Goal: Task Accomplishment & Management: Manage account settings

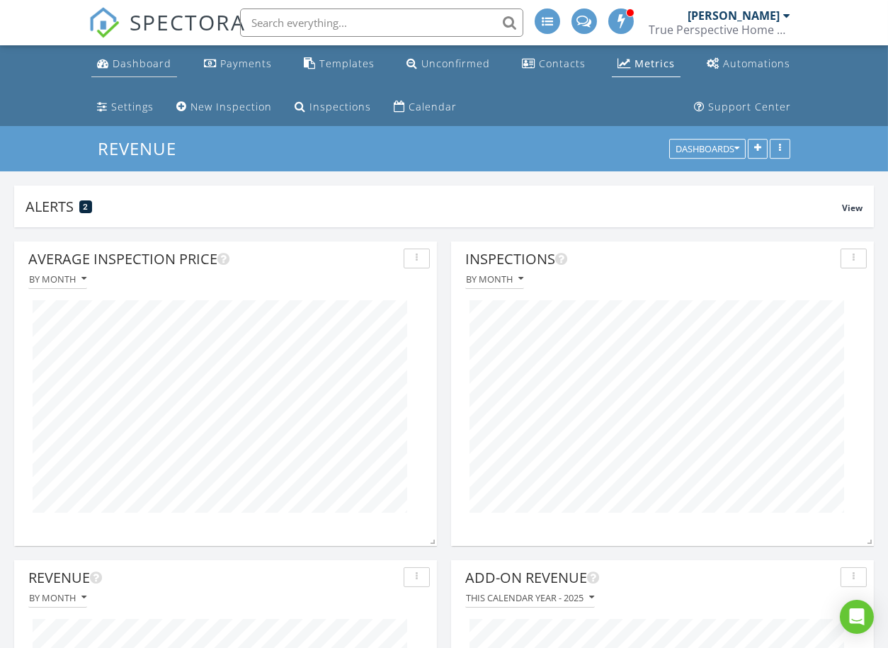
click at [147, 66] on div "Dashboard" at bounding box center [142, 63] width 59 height 13
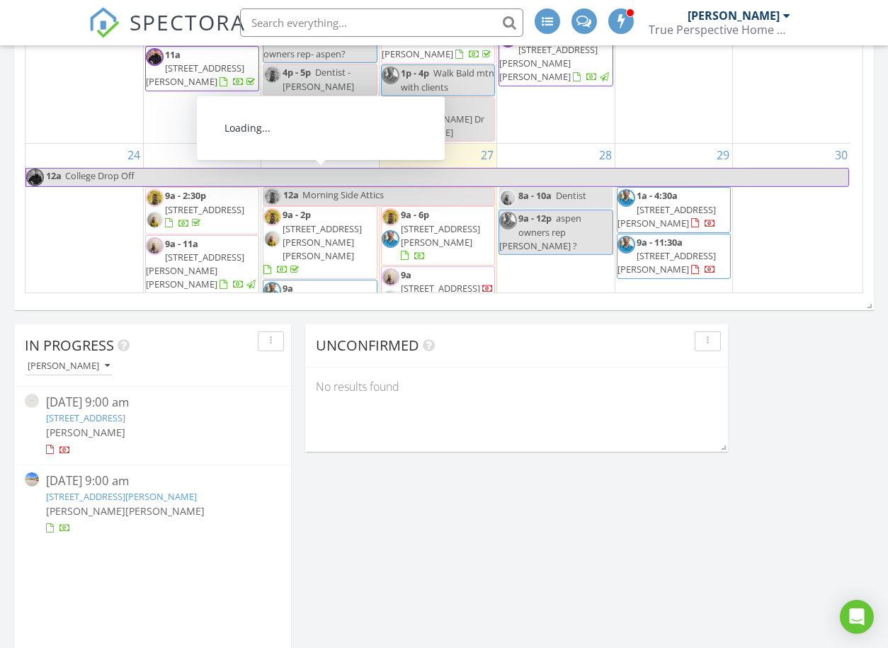
scroll to position [510, 0]
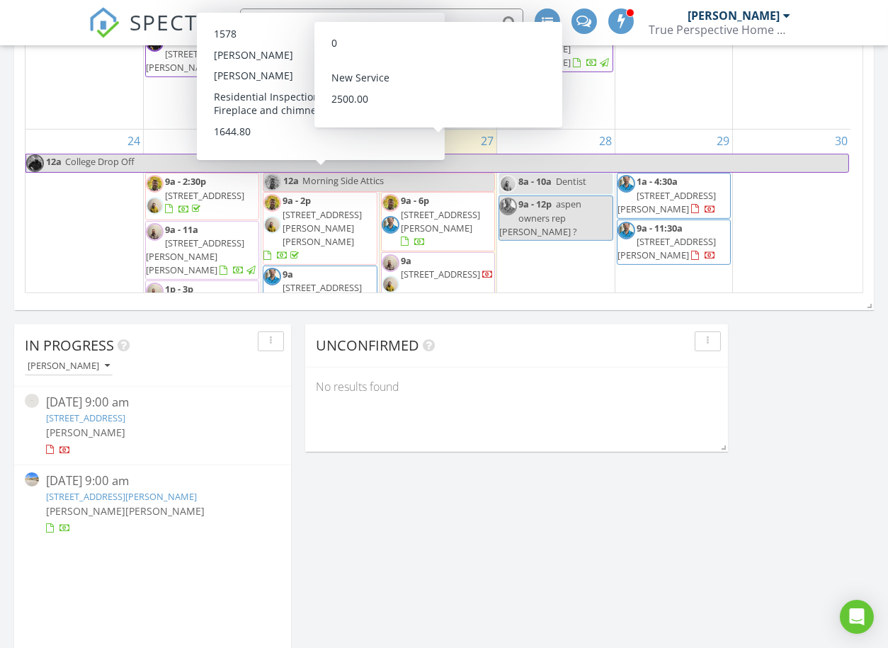
click at [466, 361] on div "3" at bounding box center [437, 441] width 117 height 161
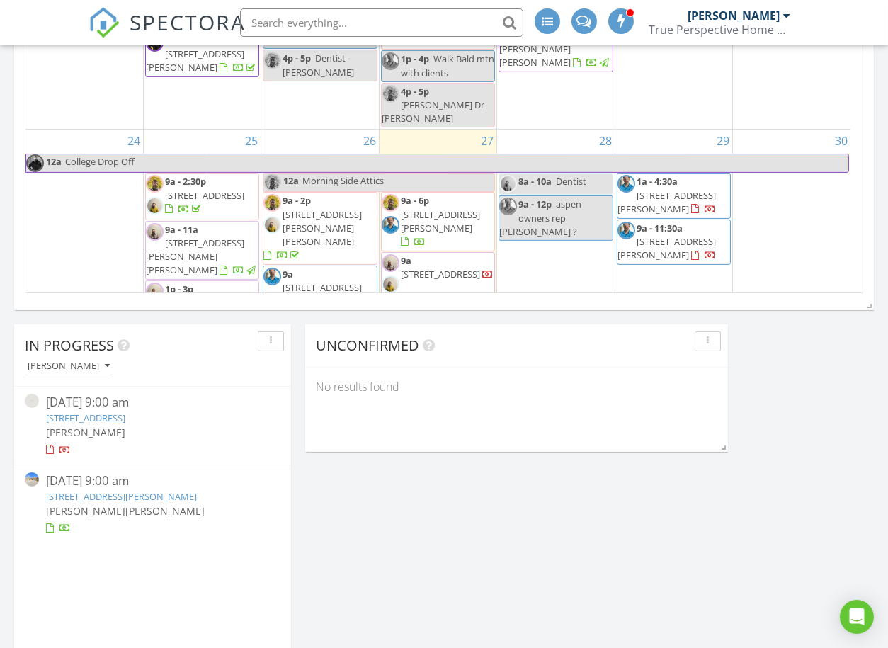
click at [81, 492] on link "11 Hackamore Rd, Edwards, CO 81632" at bounding box center [121, 496] width 151 height 13
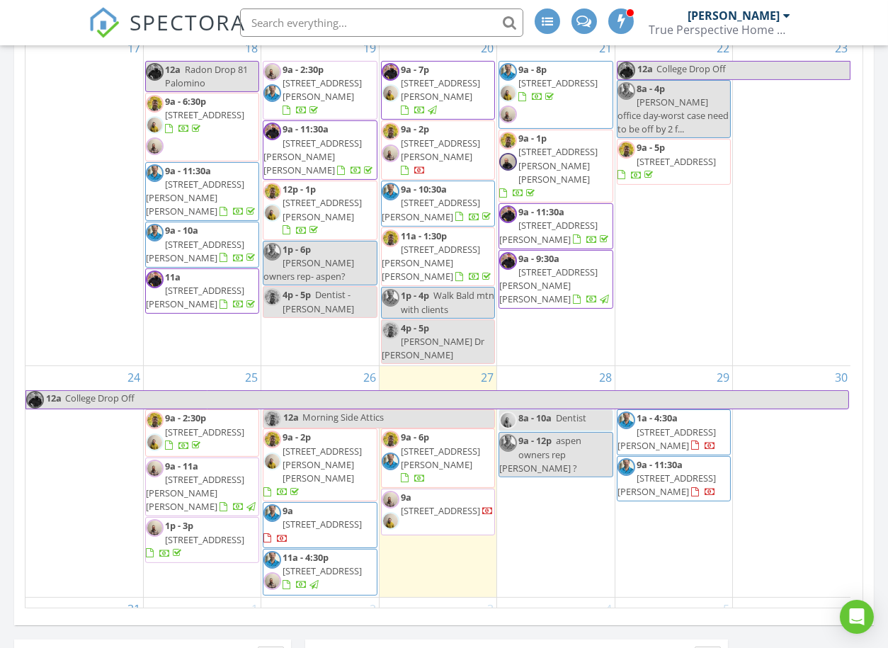
scroll to position [708, 0]
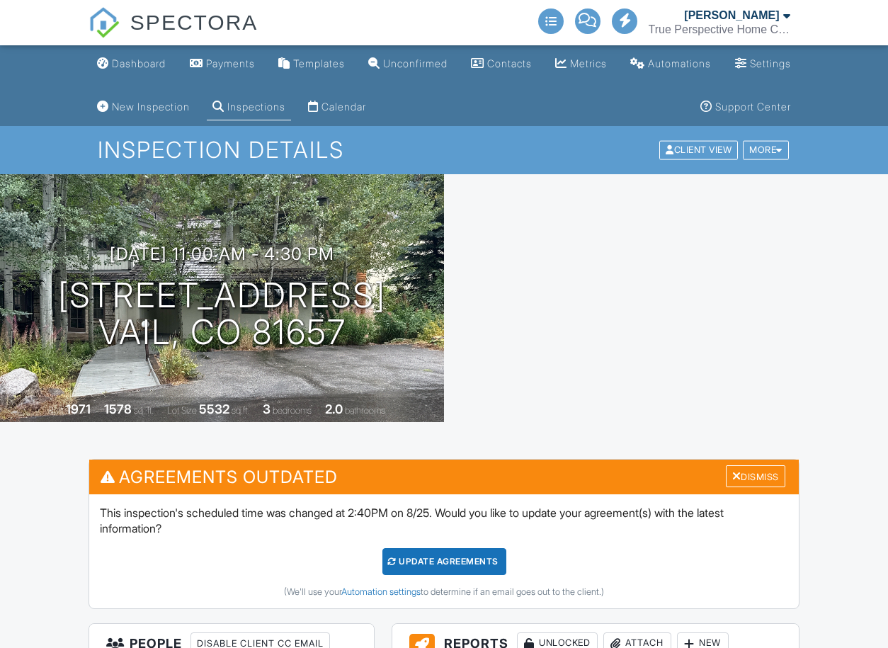
scroll to position [278, 0]
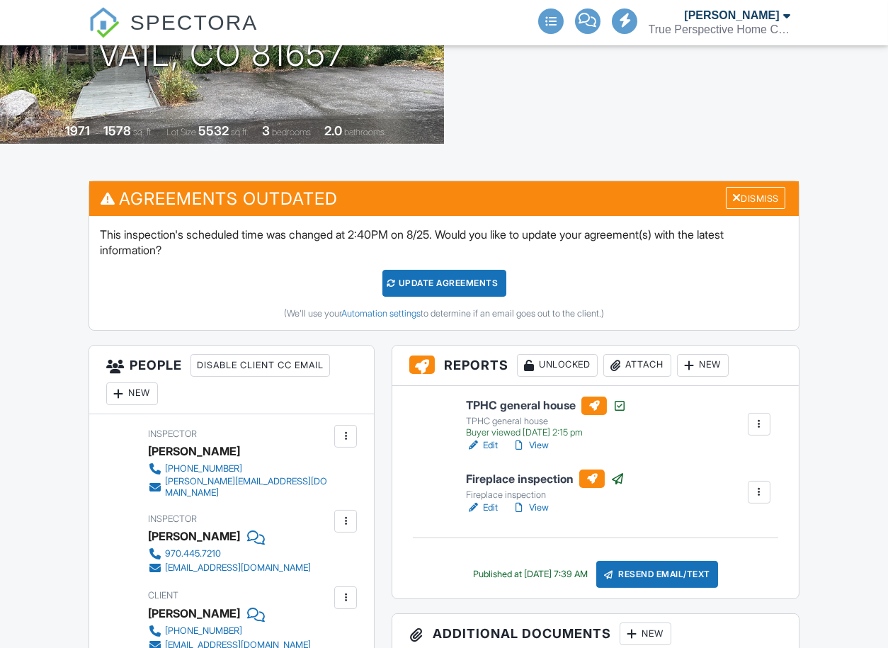
click at [644, 345] on h3 "Reports Unlocked Attach New" at bounding box center [595, 365] width 406 height 40
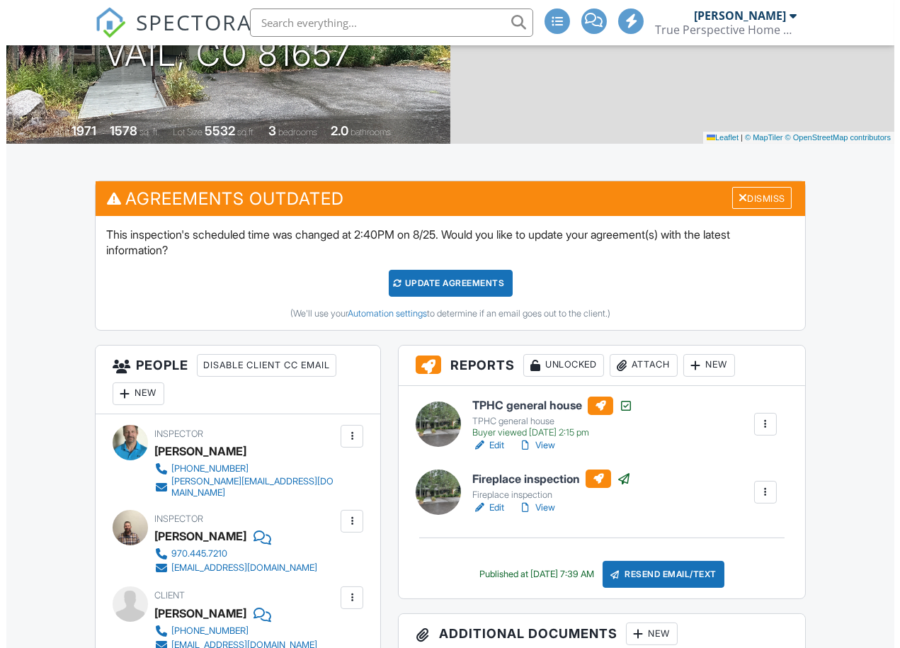
scroll to position [314, 0]
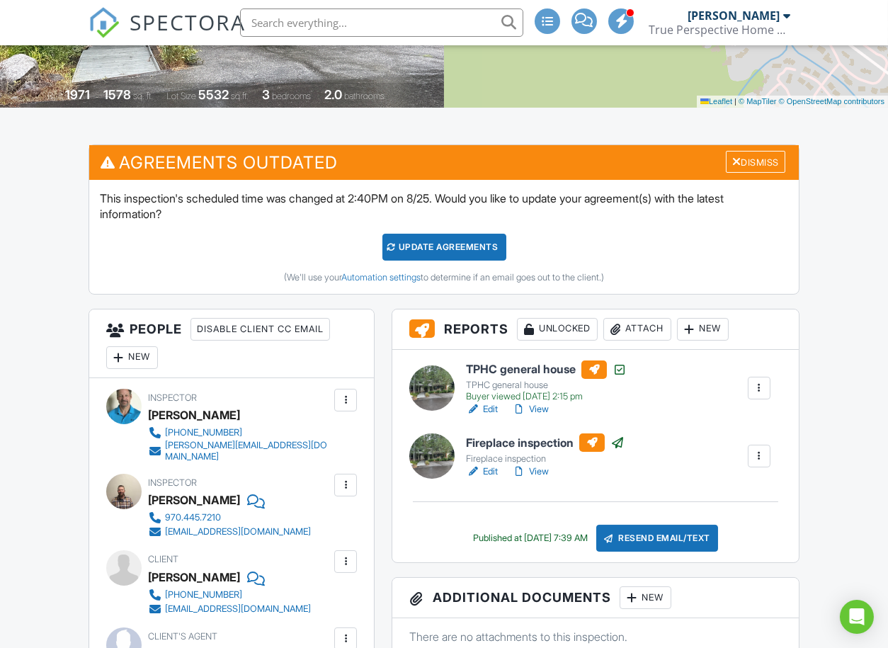
click at [649, 328] on div "Attach" at bounding box center [637, 329] width 68 height 23
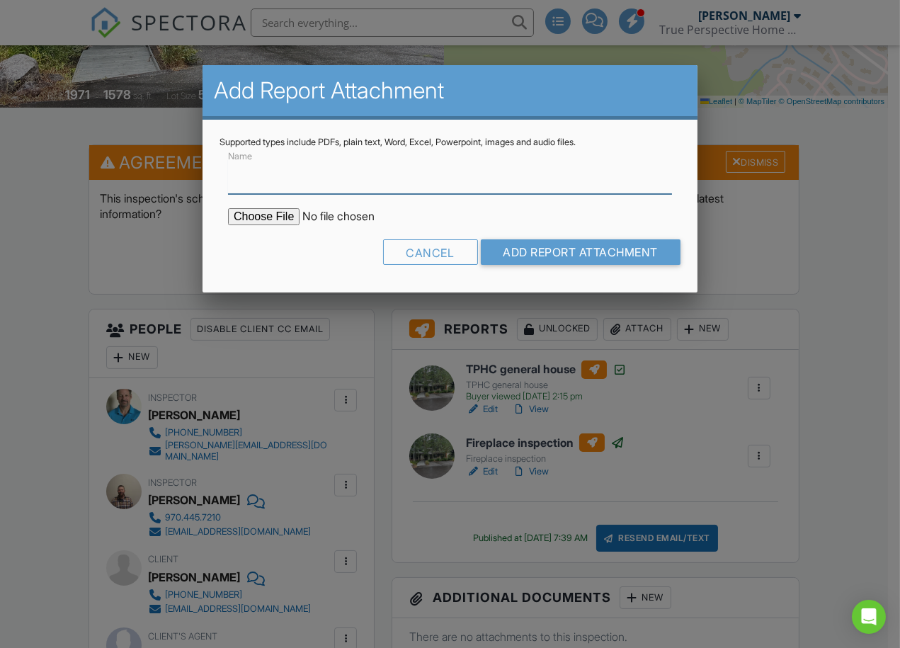
click at [268, 178] on input "Name" at bounding box center [450, 176] width 444 height 35
type input "RADON"
click at [253, 217] on input "file" at bounding box center [348, 216] width 241 height 17
type input "C:\fakepath\4259-Nugget-Ln_RadonReport_28bc822a-5a94-477b-9c2c-4c2ff3a0df88.pdf"
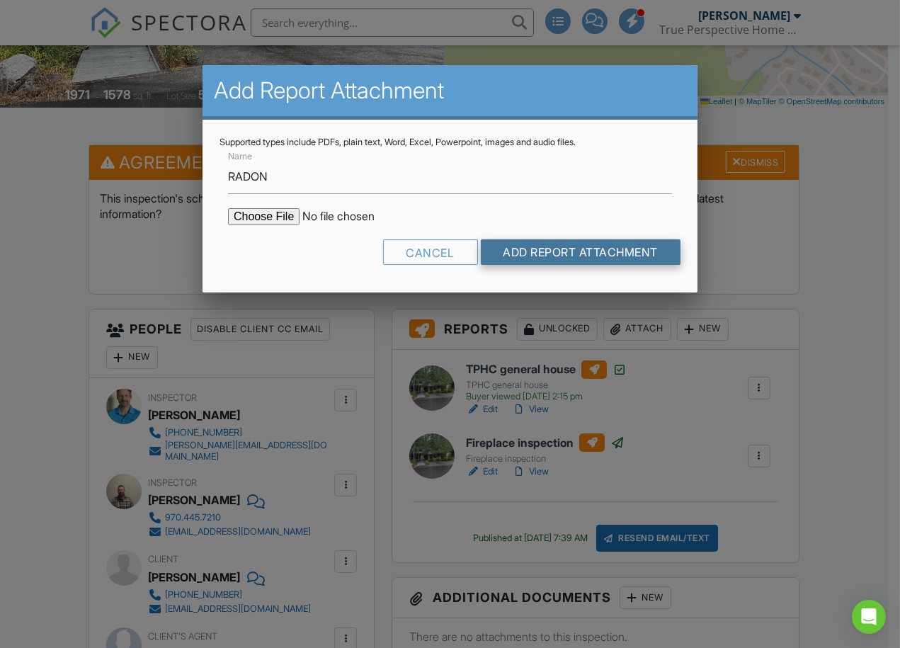
click at [573, 251] on input "Add Report Attachment" at bounding box center [581, 251] width 200 height 25
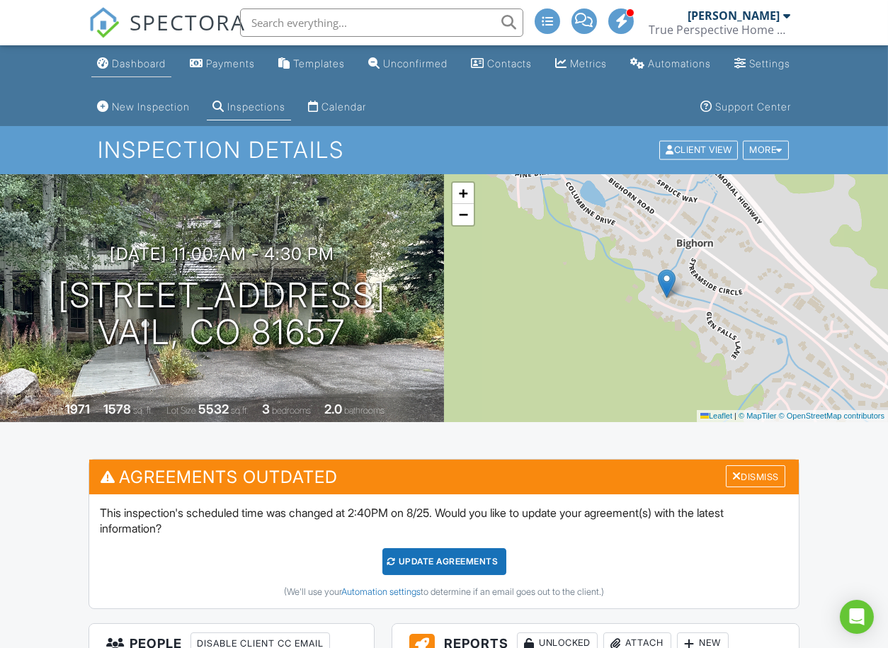
click at [159, 62] on div "Dashboard" at bounding box center [139, 63] width 54 height 12
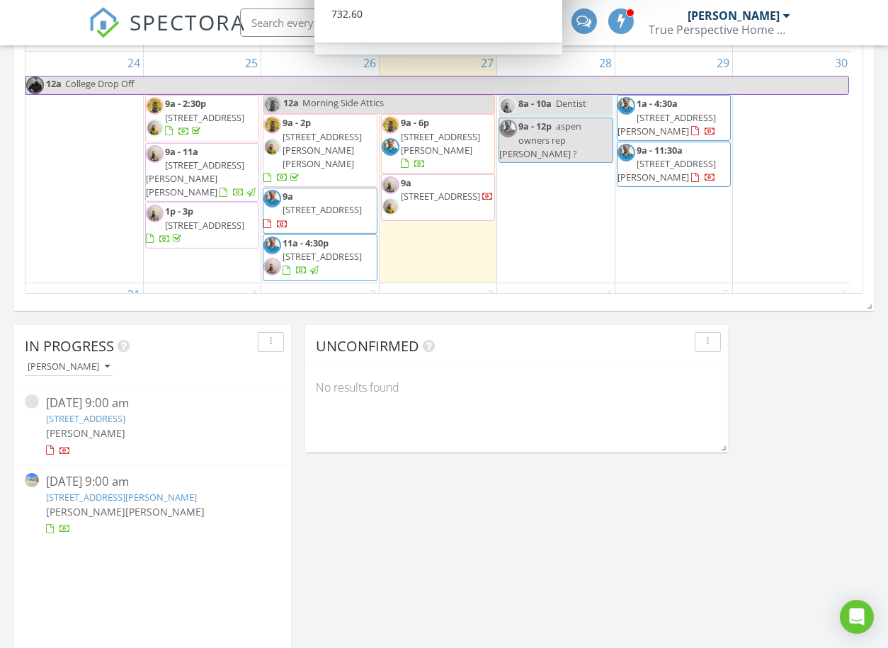
scroll to position [944, 0]
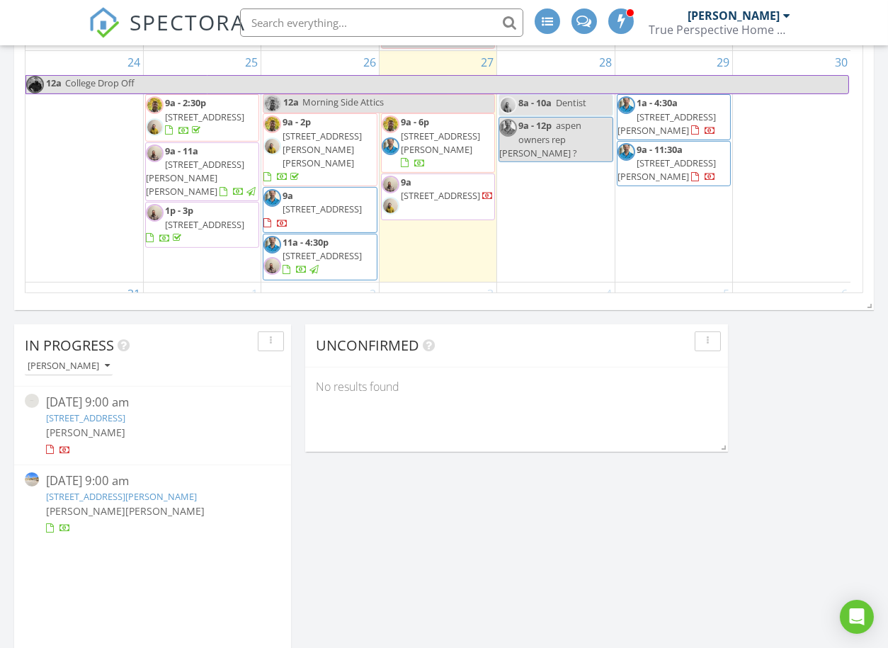
click at [121, 492] on link "11 Hackamore Rd, Edwards, CO 81632" at bounding box center [121, 496] width 151 height 13
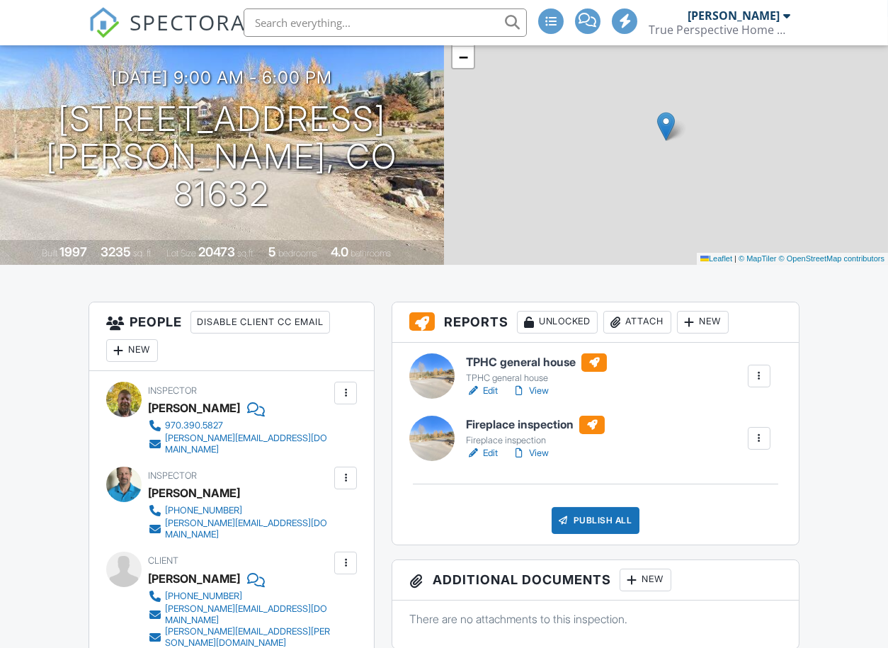
scroll to position [157, 0]
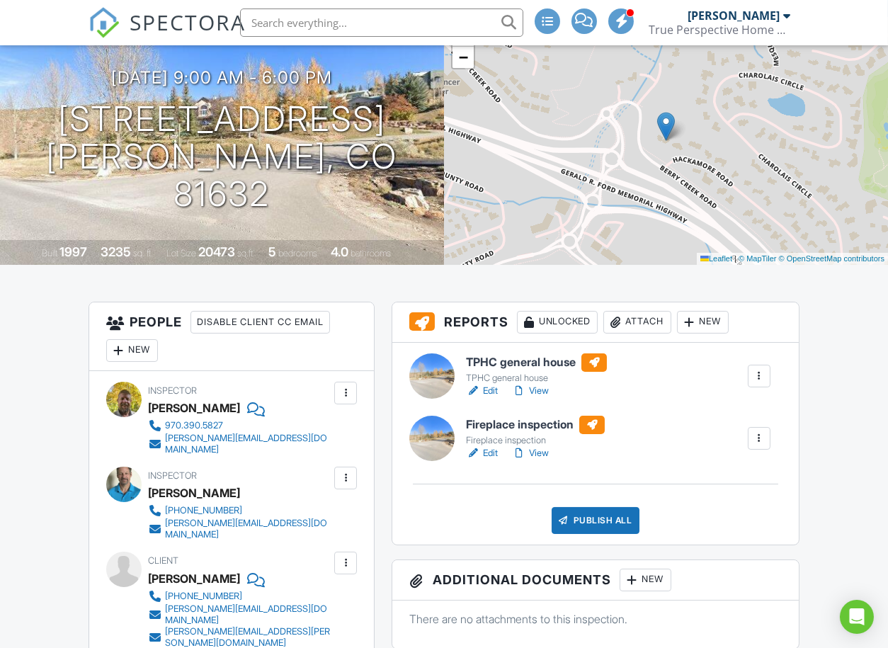
click at [546, 388] on link "View" at bounding box center [530, 391] width 37 height 14
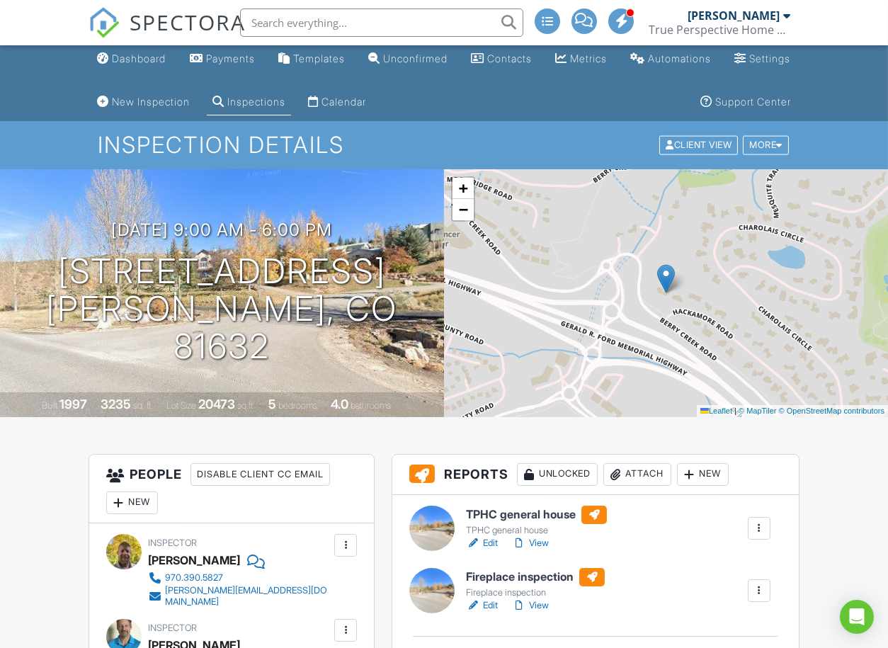
scroll to position [79, 0]
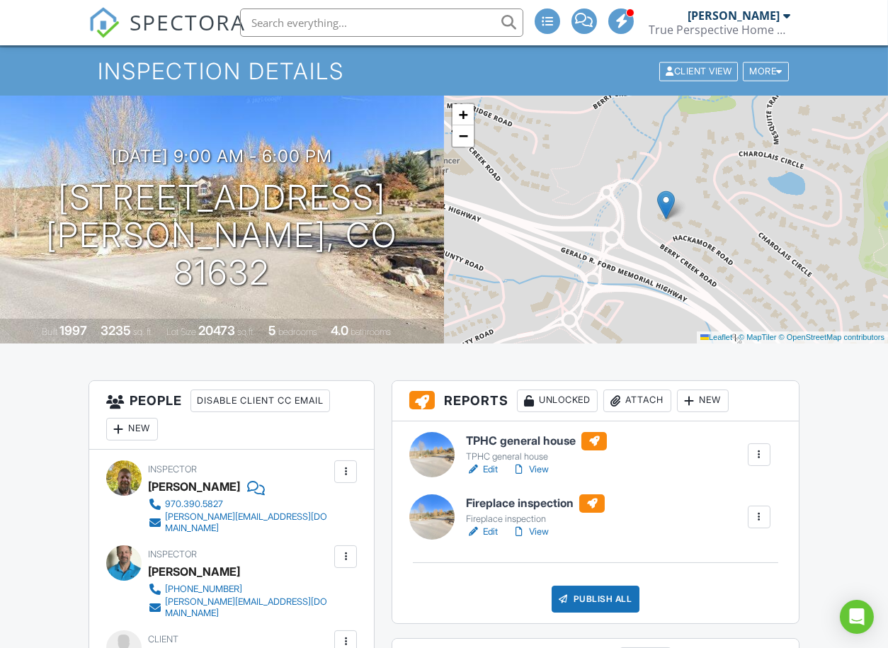
click at [546, 467] on link "View" at bounding box center [530, 469] width 37 height 14
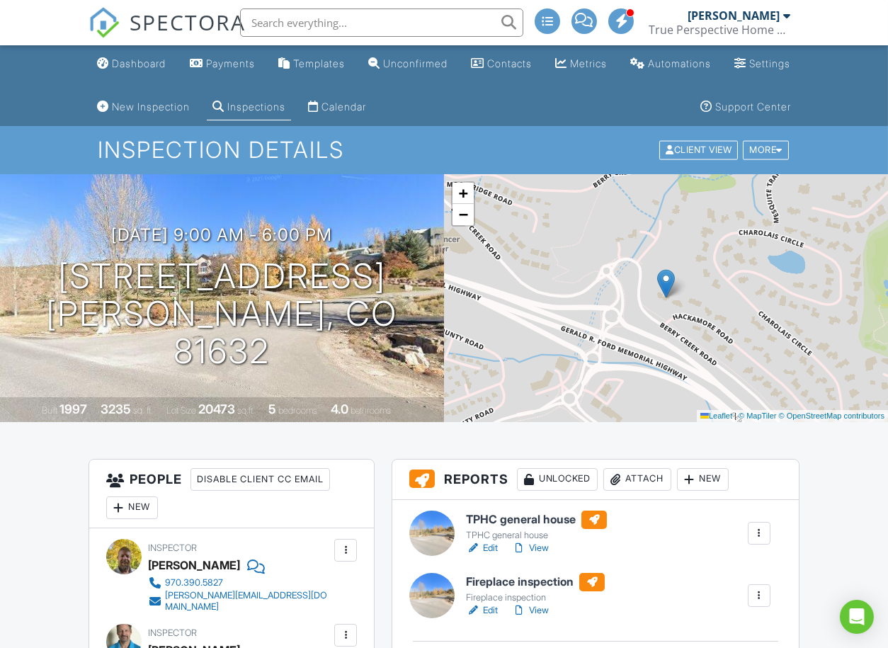
drag, startPoint x: 685, startPoint y: 532, endPoint x: 661, endPoint y: 511, distance: 31.6
click at [685, 532] on div "TPHC general house TPHC general house Edit View Quick Publish Copy Delete" at bounding box center [617, 532] width 321 height 45
click at [130, 59] on div "Dashboard" at bounding box center [139, 63] width 54 height 12
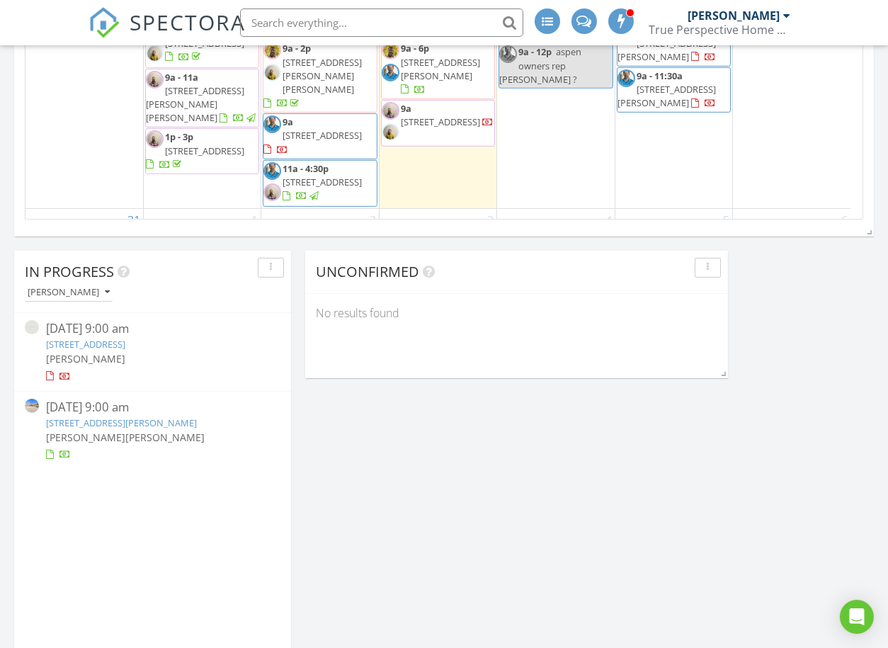
scroll to position [1101, 0]
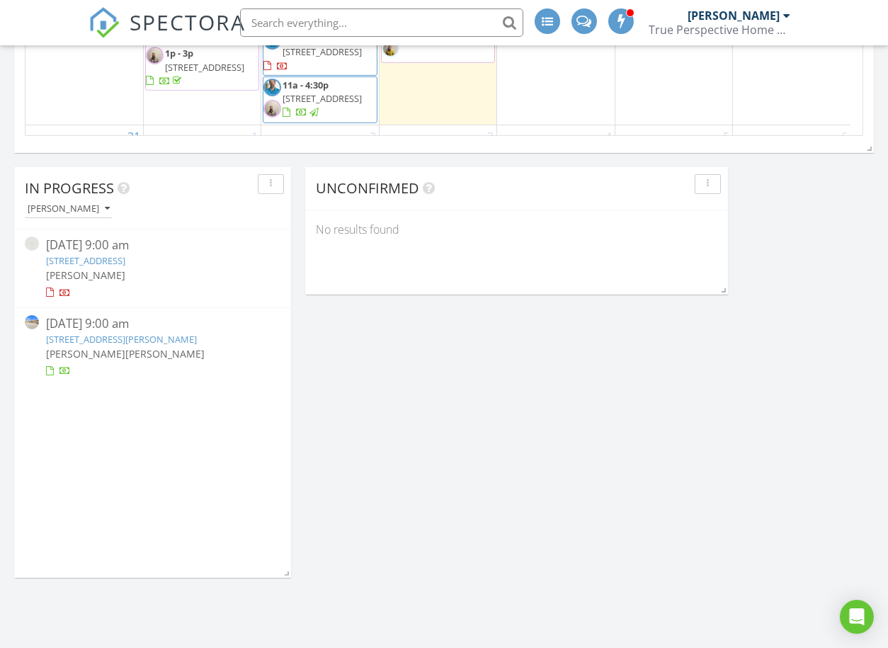
click at [105, 258] on link "77 Wolf Creek Dr, Gypsum, CO 81637" at bounding box center [85, 260] width 79 height 13
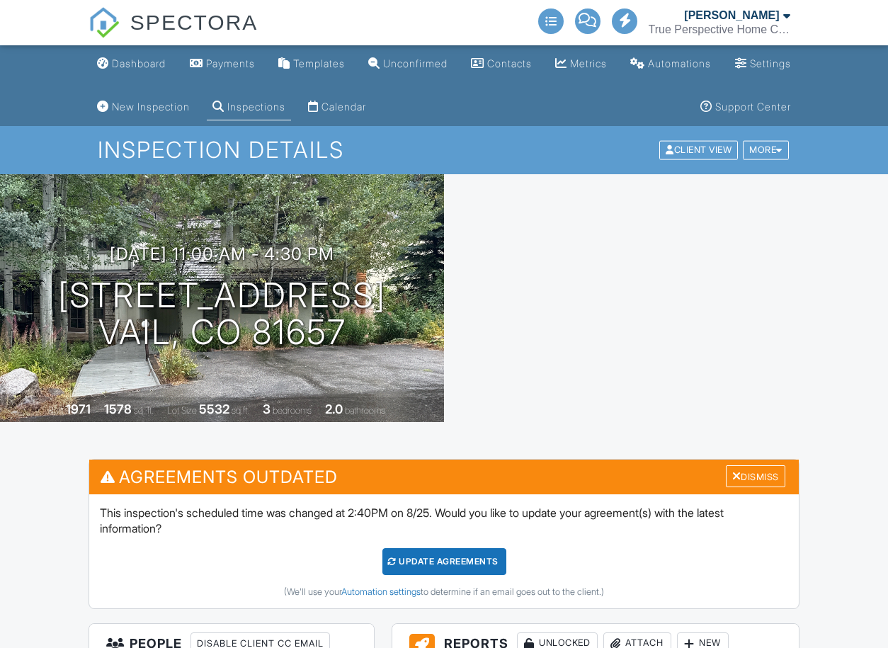
click at [128, 62] on div "Dashboard" at bounding box center [139, 63] width 54 height 12
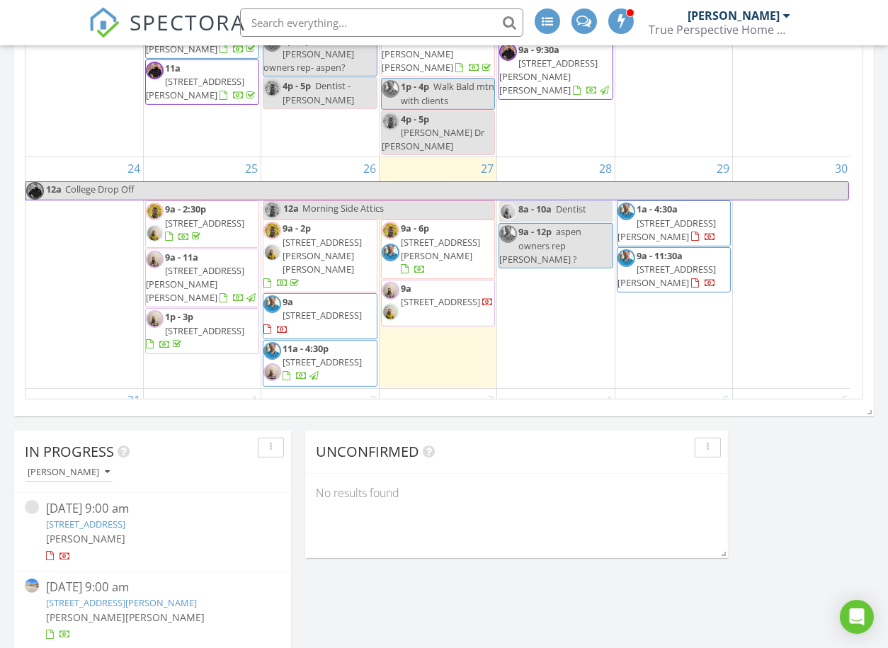
scroll to position [1022, 0]
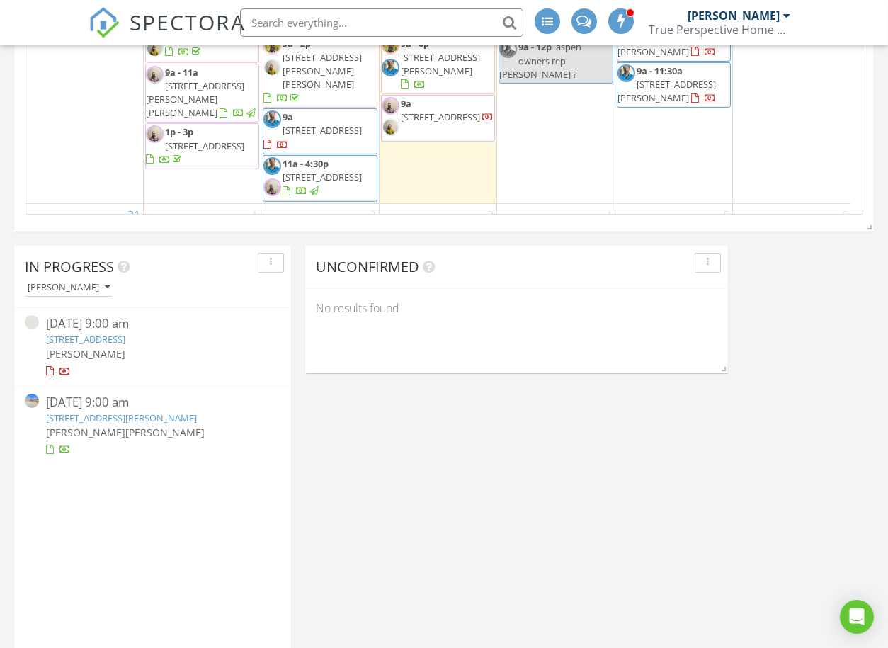
click at [101, 343] on link "77 Wolf Creek Dr, Gypsum, CO 81637" at bounding box center [85, 339] width 79 height 13
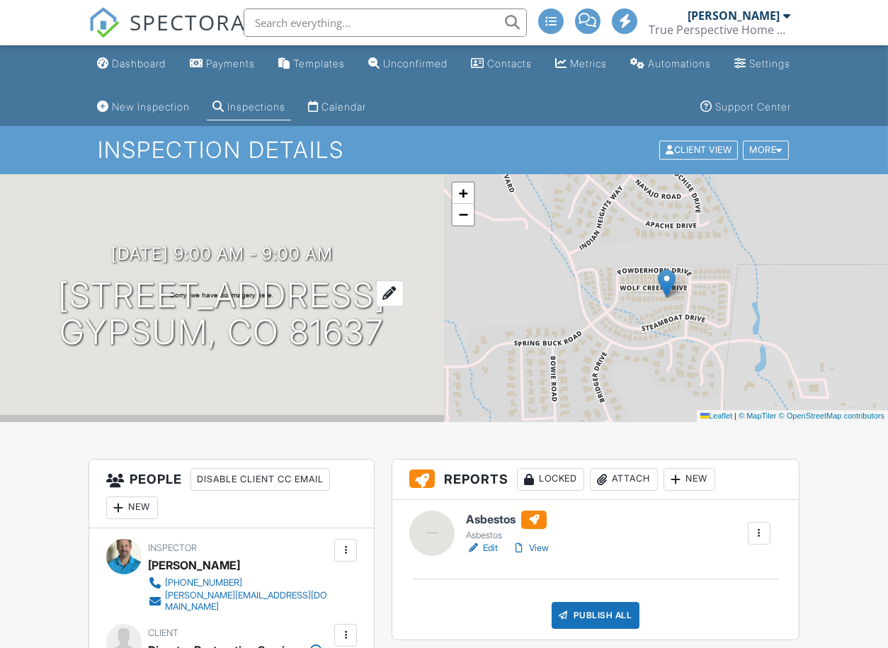
click at [287, 287] on h1 "77 Wolf Creek Dr Gypsum, CO 81637" at bounding box center [222, 314] width 328 height 75
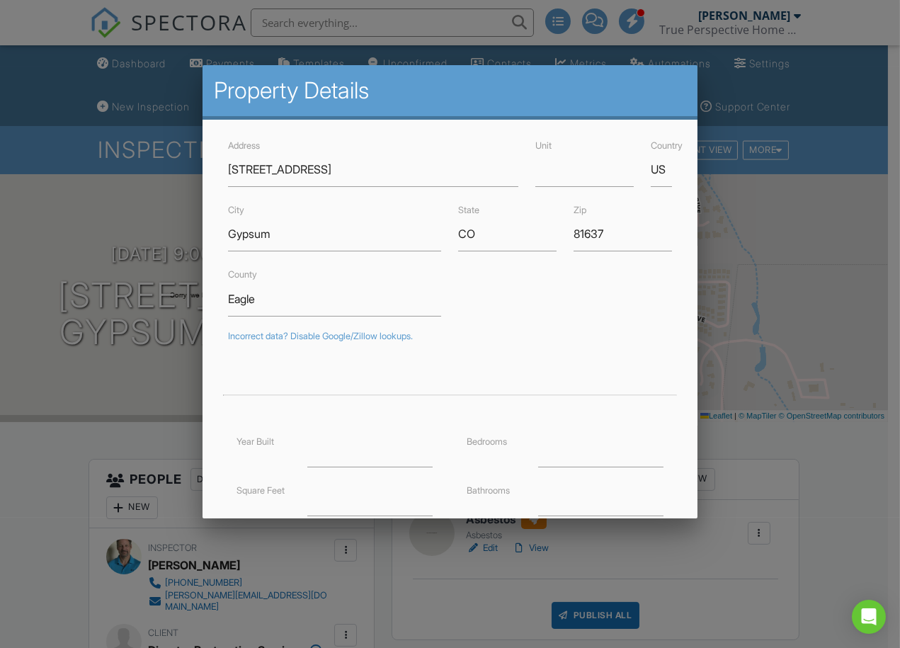
click at [803, 478] on div at bounding box center [450, 334] width 900 height 810
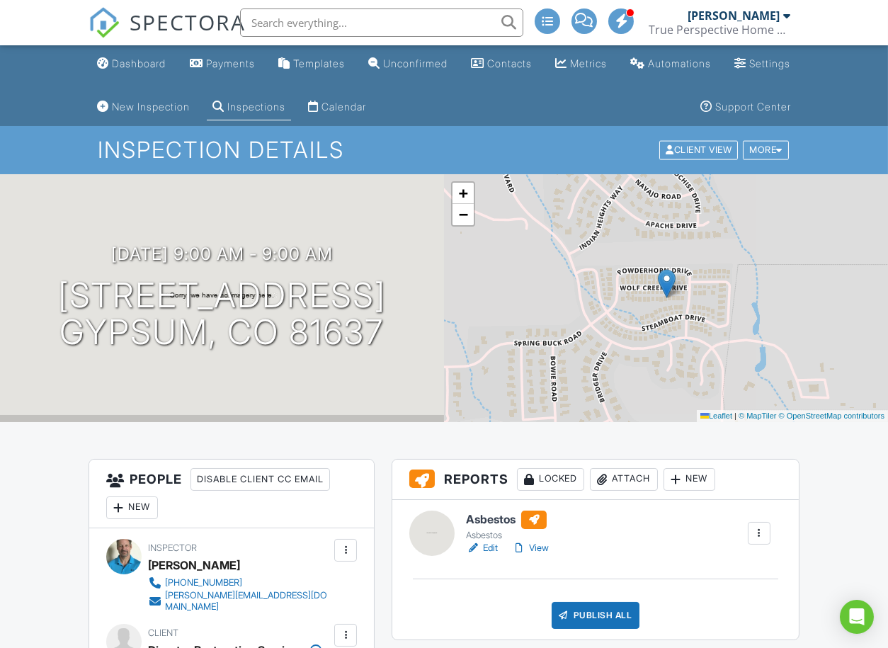
click at [494, 548] on link "Edit" at bounding box center [482, 548] width 32 height 14
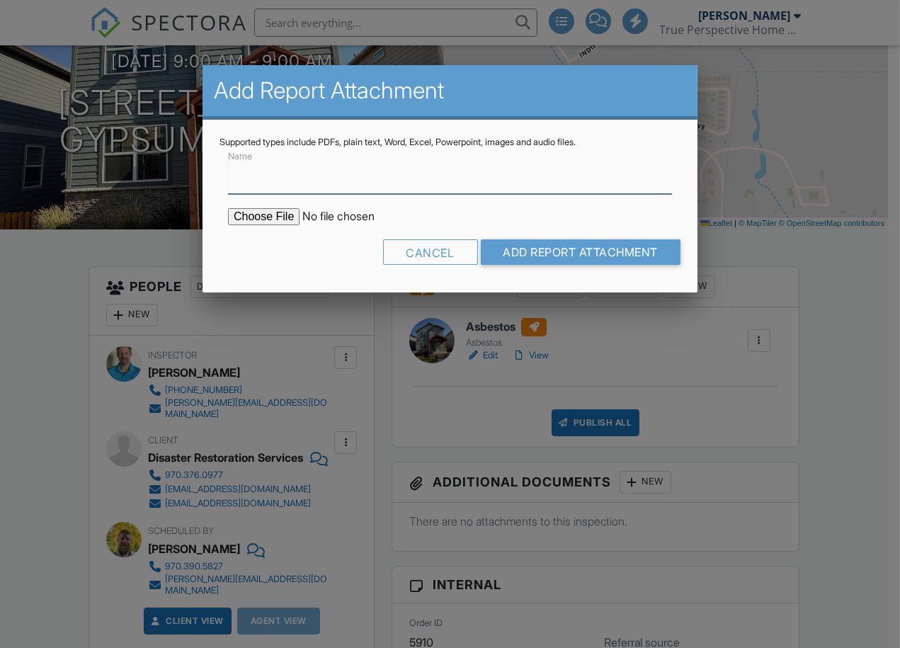
scroll to position [193, 0]
click at [261, 181] on input "Name" at bounding box center [450, 176] width 444 height 35
type input "asbestos report"
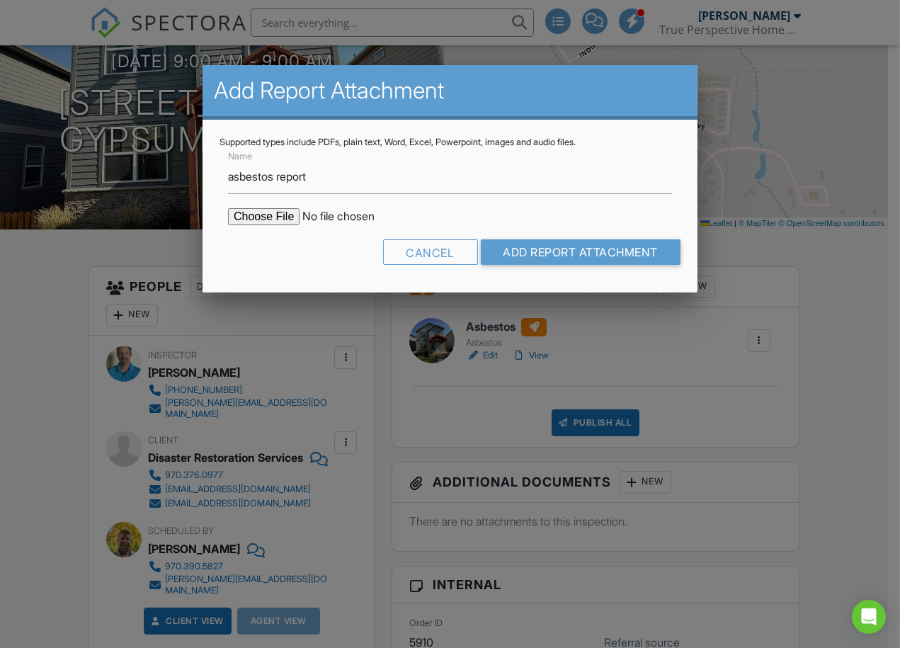
click at [269, 217] on input "file" at bounding box center [348, 216] width 241 height 17
type input "C:\fakepath\77 Wolf Creek Dr Asbestos report.pdf"
click at [644, 252] on input "Add Report Attachment" at bounding box center [581, 251] width 200 height 25
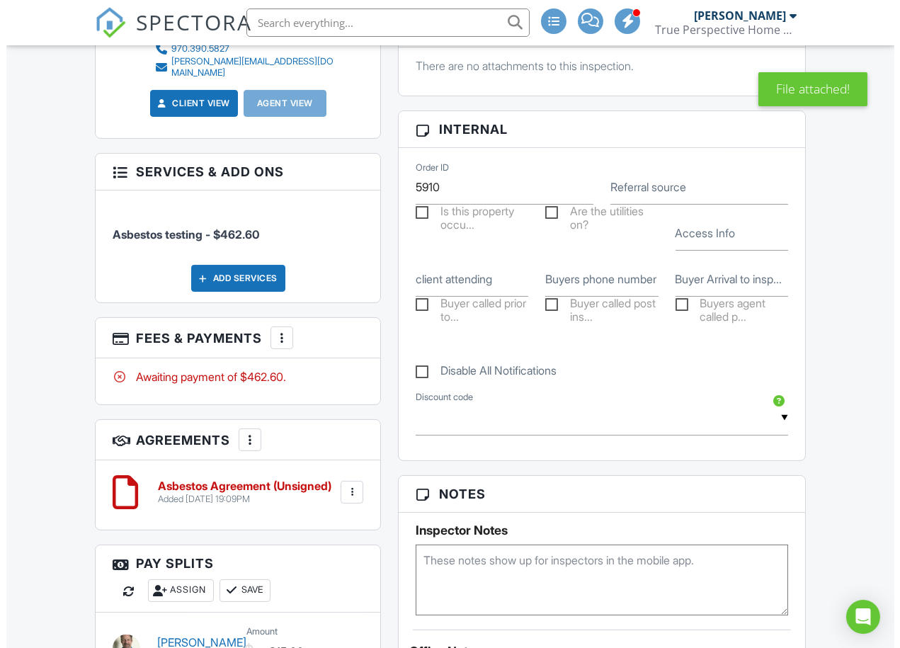
scroll to position [708, 0]
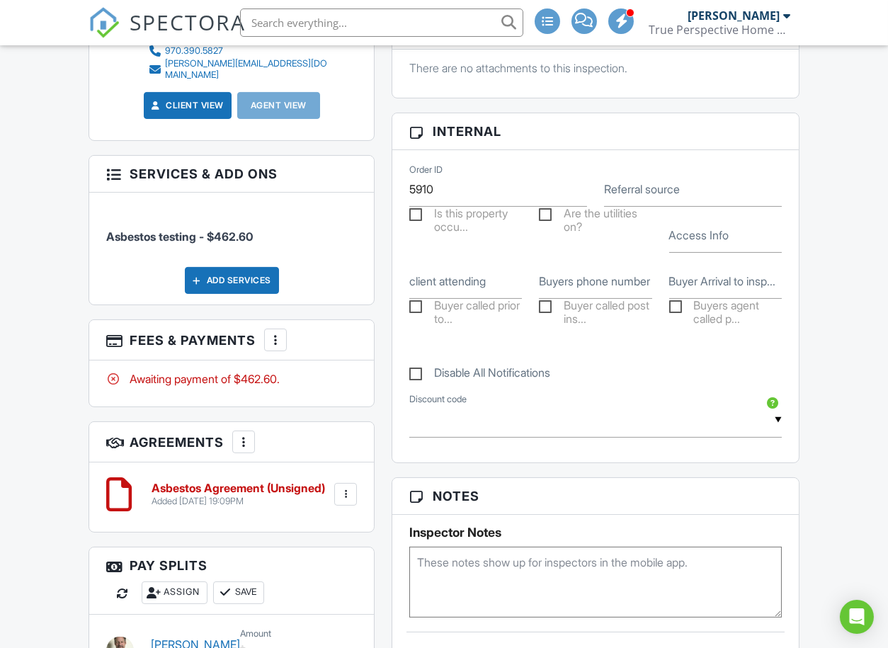
click at [241, 267] on div "Add Services" at bounding box center [232, 280] width 94 height 27
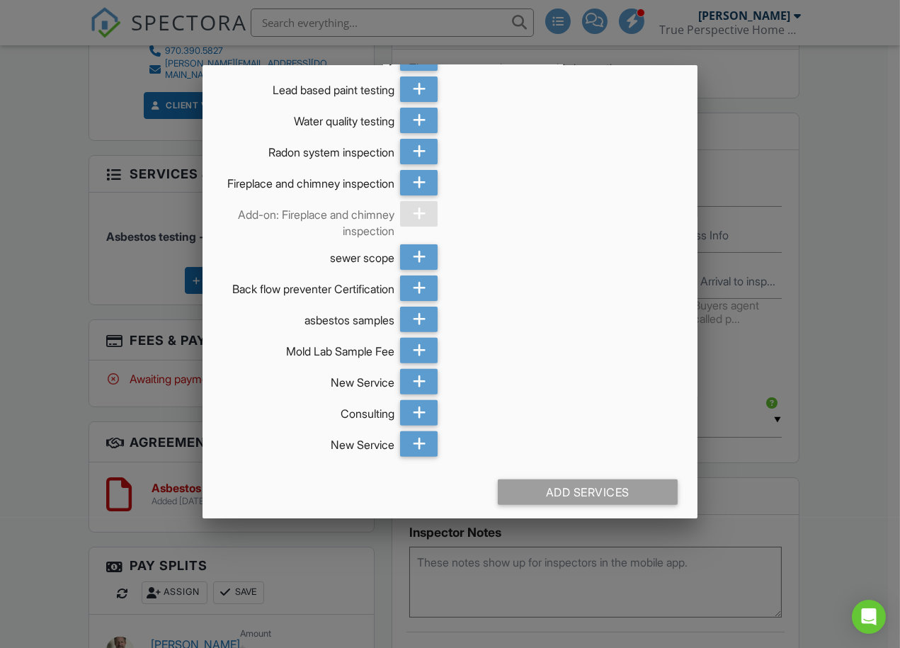
scroll to position [780, 0]
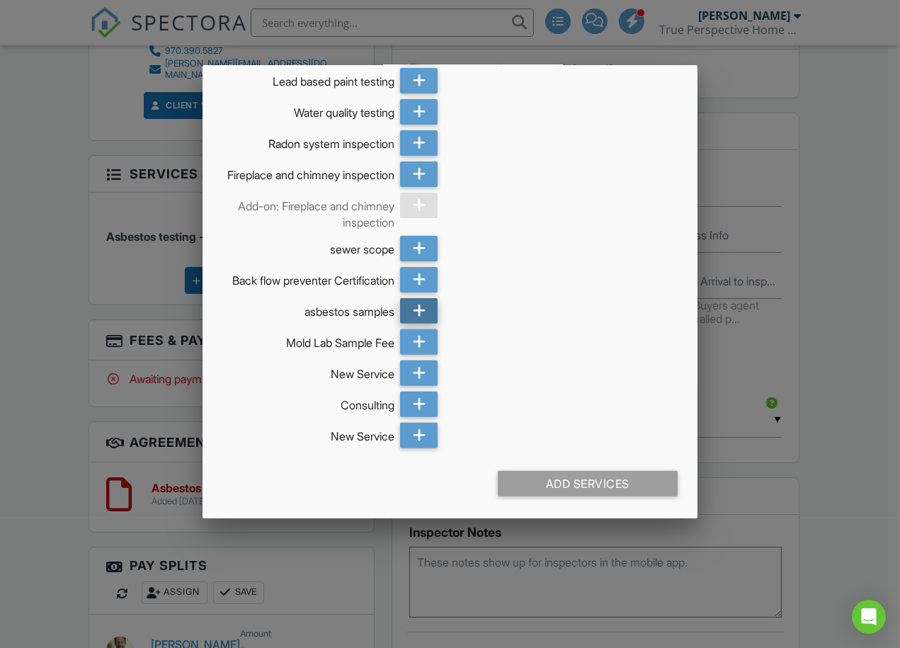
click at [418, 314] on icon at bounding box center [419, 310] width 13 height 25
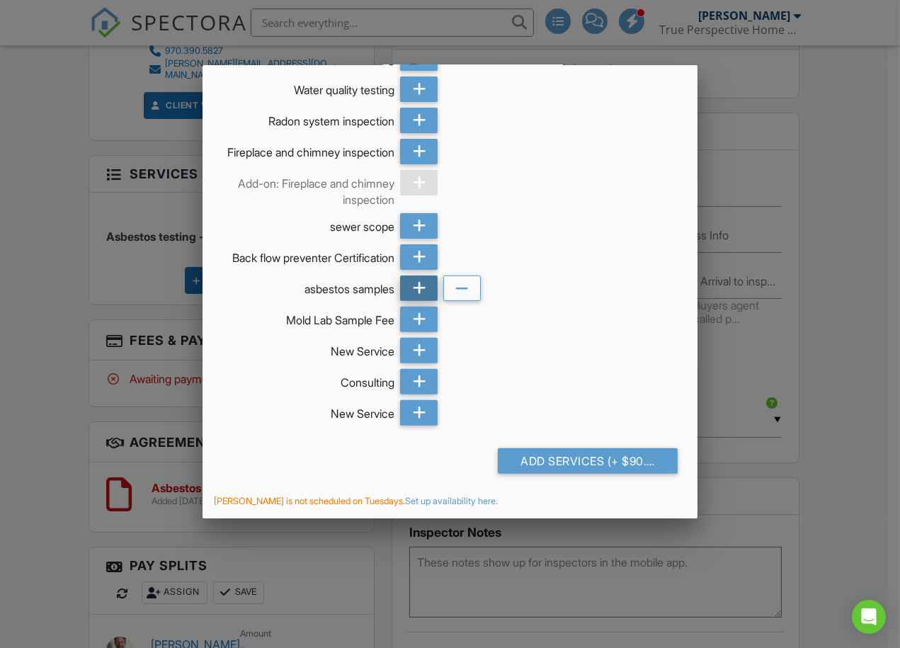
click at [418, 301] on icon at bounding box center [419, 287] width 13 height 25
click at [571, 474] on div "Add Services (+ $210.0)" at bounding box center [588, 460] width 180 height 25
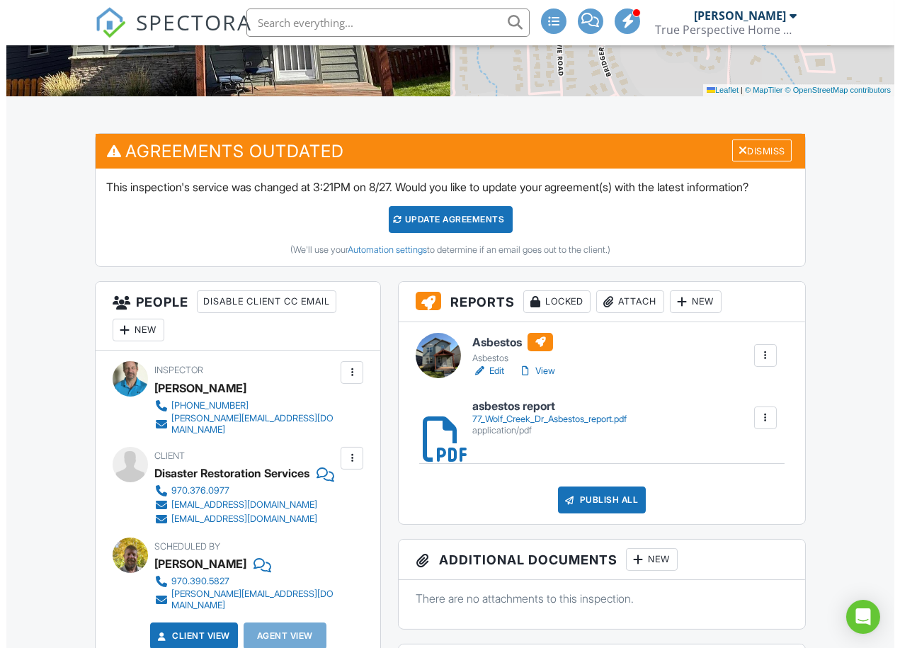
scroll to position [314, 0]
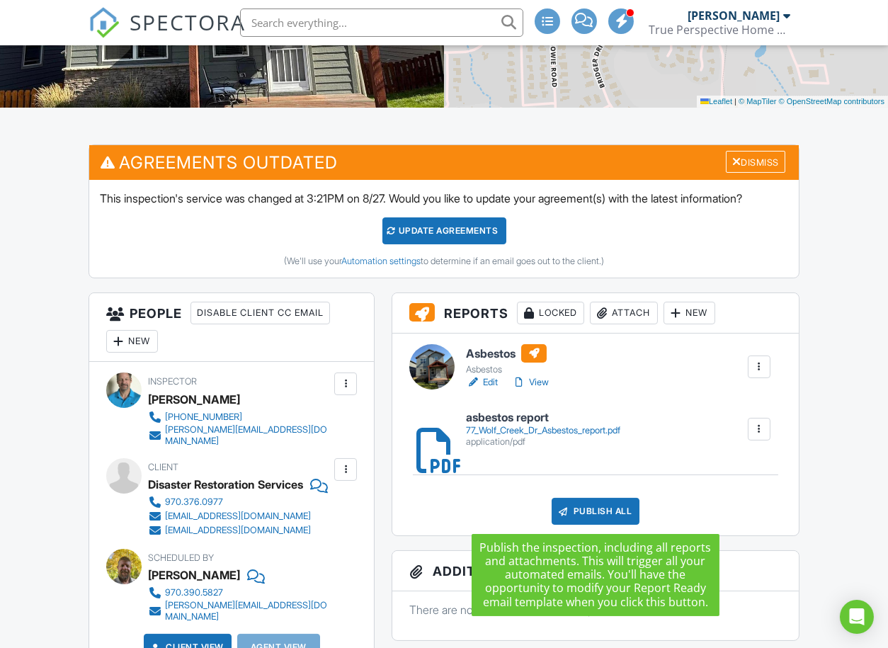
click at [603, 509] on div "Publish All" at bounding box center [595, 511] width 88 height 27
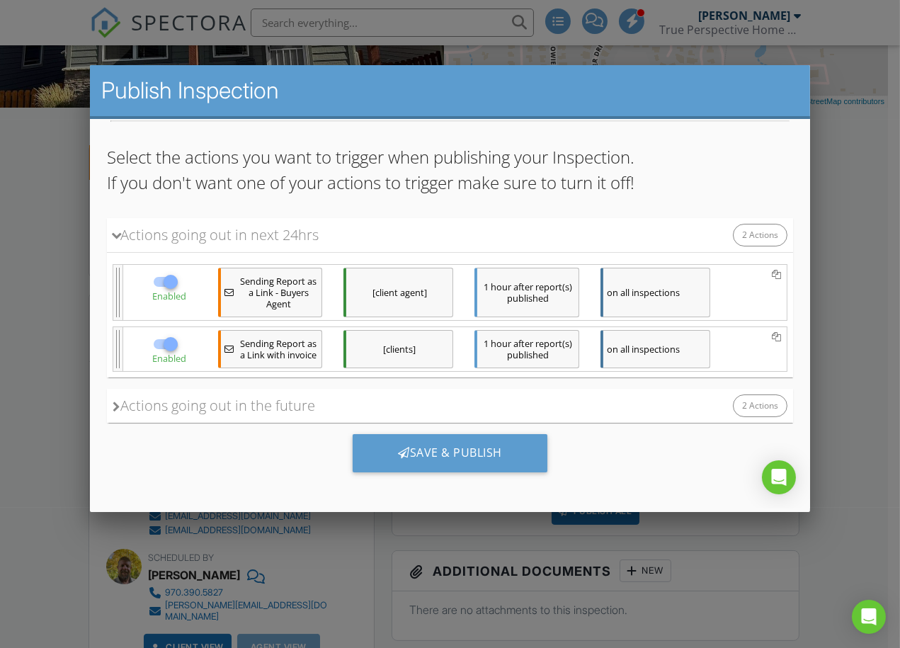
scroll to position [85, 0]
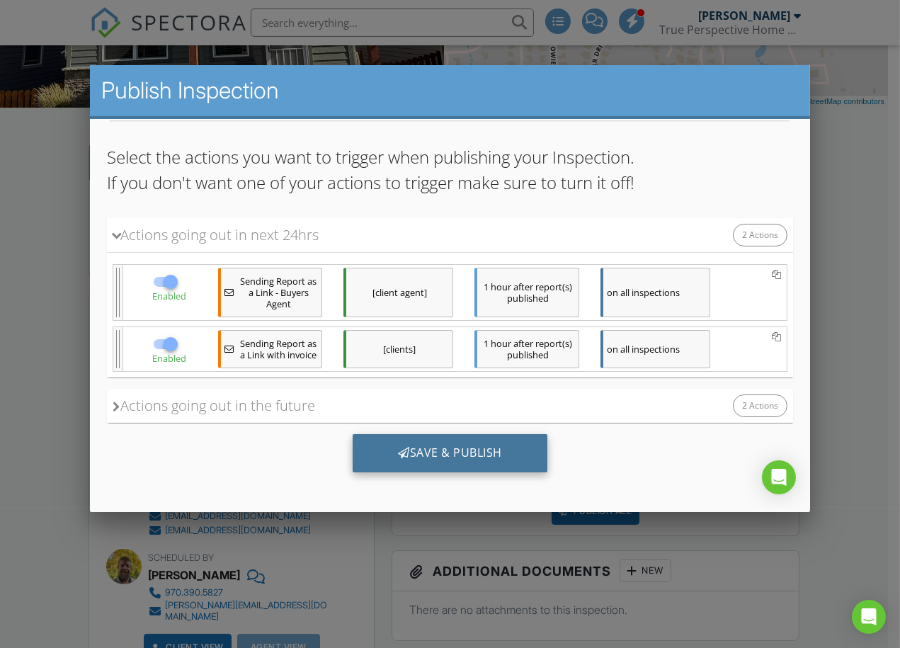
click at [470, 442] on div "Save & Publish" at bounding box center [450, 452] width 195 height 38
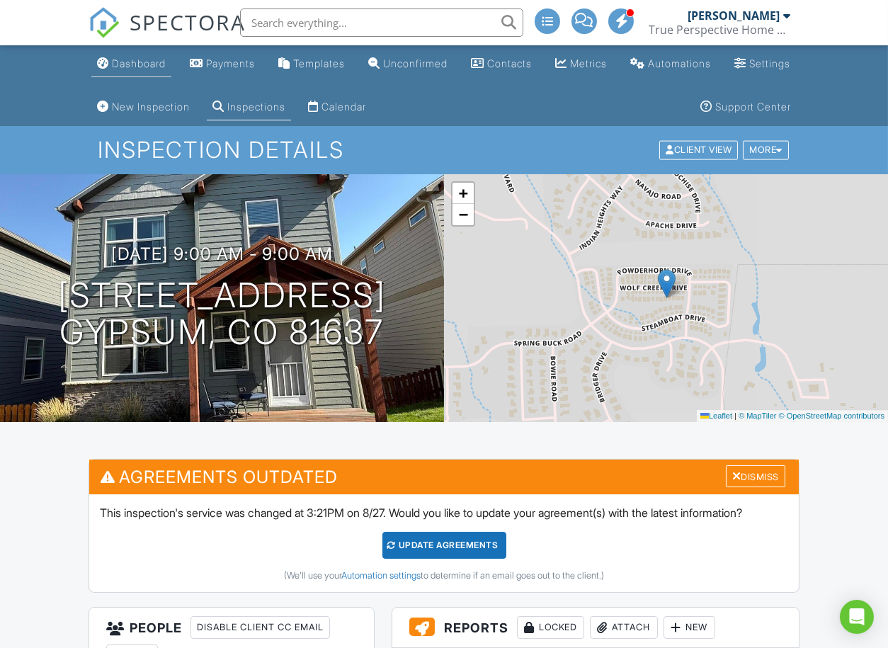
click at [145, 62] on div "Dashboard" at bounding box center [139, 63] width 54 height 12
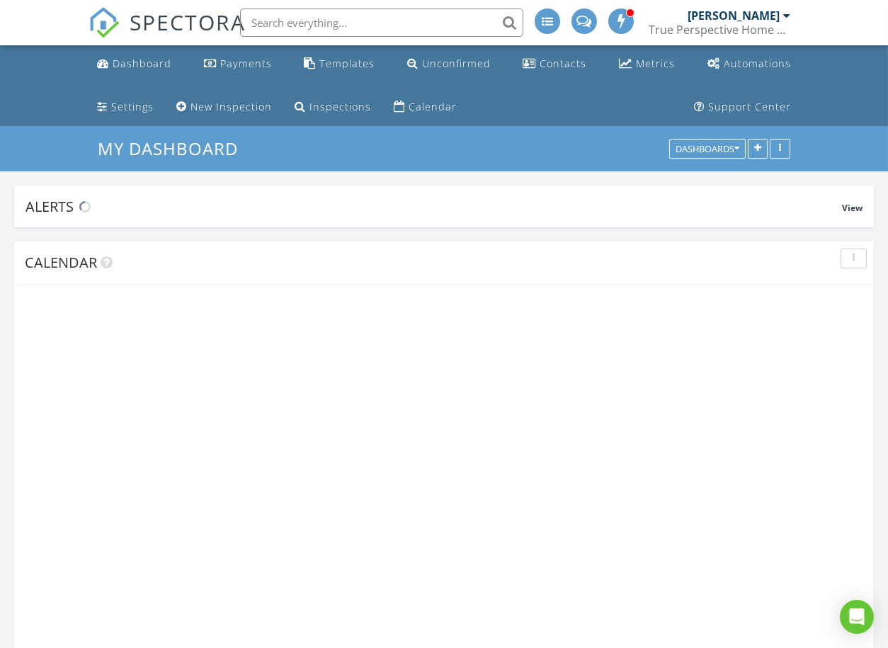
scroll to position [2516, 912]
